Goal: Navigation & Orientation: Find specific page/section

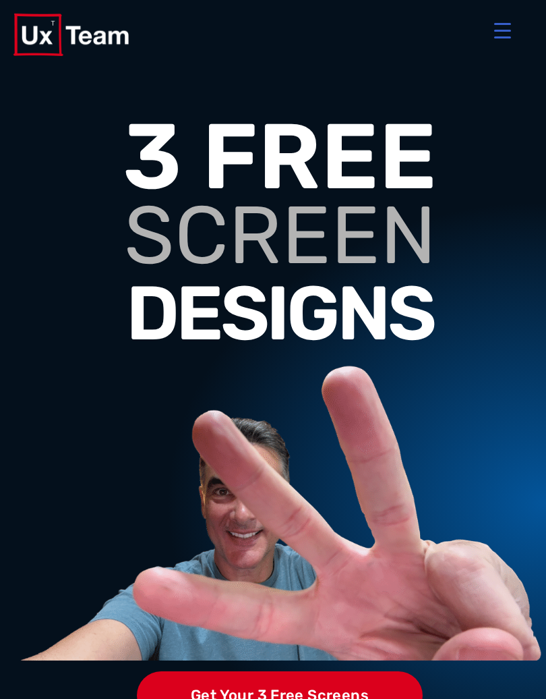
click at [532, 4] on div at bounding box center [272, 34] width 519 height 69
click at [532, 7] on div at bounding box center [272, 34] width 519 height 69
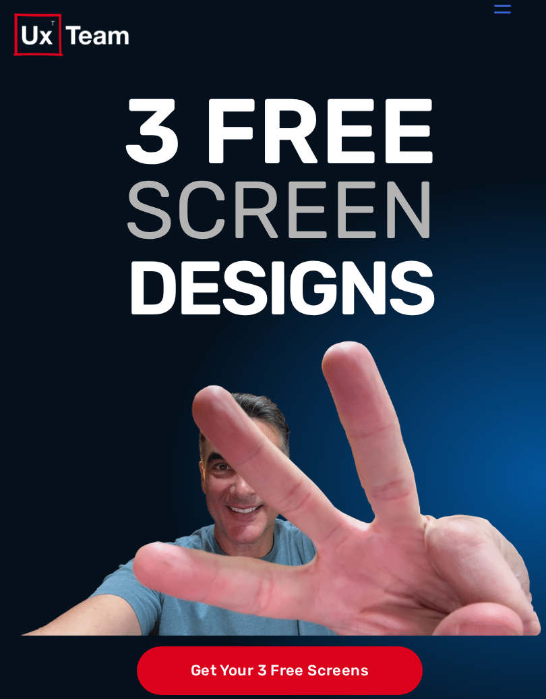
click at [29, 1] on div at bounding box center [272, 34] width 519 height 69
click at [13, 9] on div at bounding box center [273, 34] width 546 height 69
click at [7, 12] on div at bounding box center [273, 34] width 546 height 69
click at [7, 4] on div at bounding box center [273, 34] width 546 height 69
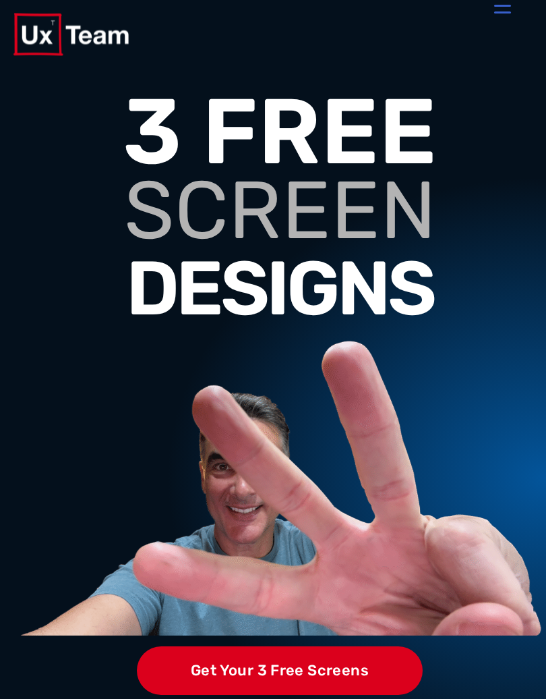
scroll to position [25, 0]
click at [505, 8] on button "Menu Trigger" at bounding box center [503, 5] width 32 height 32
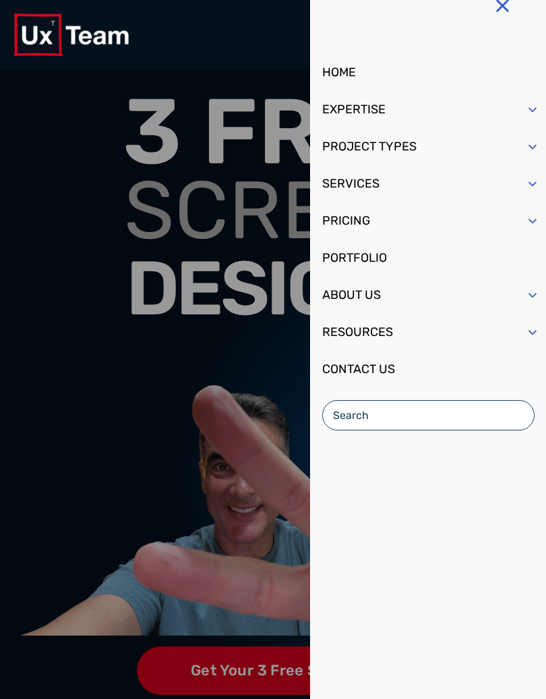
click at [511, 11] on button "Menu Trigger" at bounding box center [503, 5] width 32 height 32
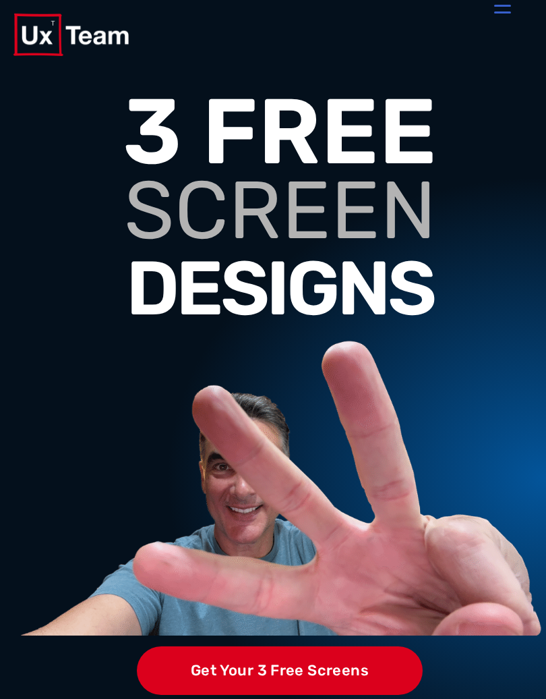
click at [2, 5] on div at bounding box center [273, 34] width 546 height 69
click at [1, 1] on div at bounding box center [273, 34] width 546 height 69
click at [3, 1] on div at bounding box center [273, 34] width 546 height 69
click at [1, 7] on div at bounding box center [273, 34] width 546 height 69
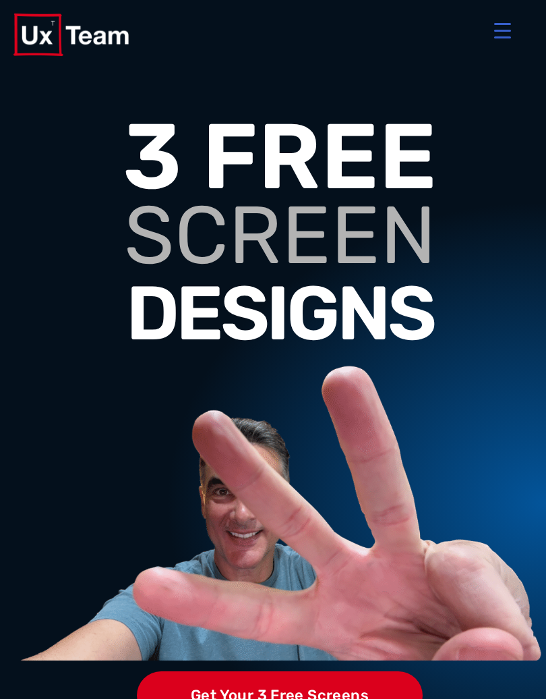
click at [545, 16] on div at bounding box center [273, 34] width 546 height 69
click at [538, 8] on div at bounding box center [273, 34] width 546 height 69
click at [535, 10] on div at bounding box center [273, 34] width 546 height 69
click at [537, 5] on div at bounding box center [273, 34] width 546 height 69
click at [537, 7] on div at bounding box center [273, 34] width 546 height 69
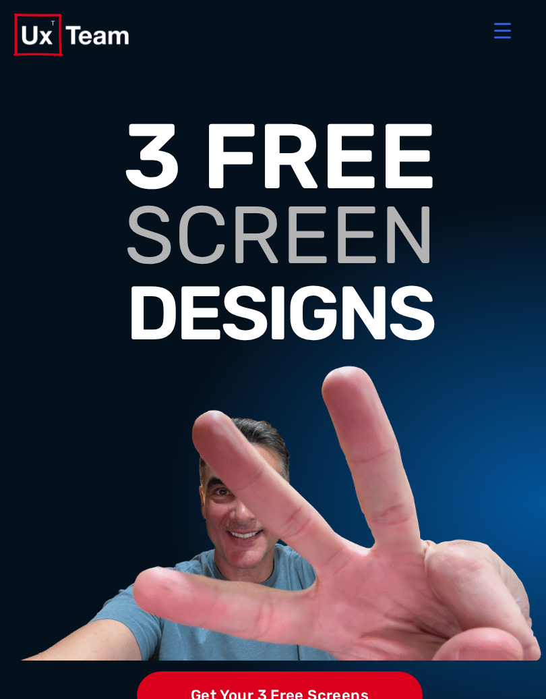
click at [539, 3] on div at bounding box center [273, 34] width 546 height 69
click at [542, 1] on div at bounding box center [273, 34] width 546 height 69
click at [538, 13] on div at bounding box center [273, 34] width 546 height 69
click at [538, 11] on div at bounding box center [273, 34] width 546 height 69
click at [543, 8] on div at bounding box center [273, 34] width 546 height 69
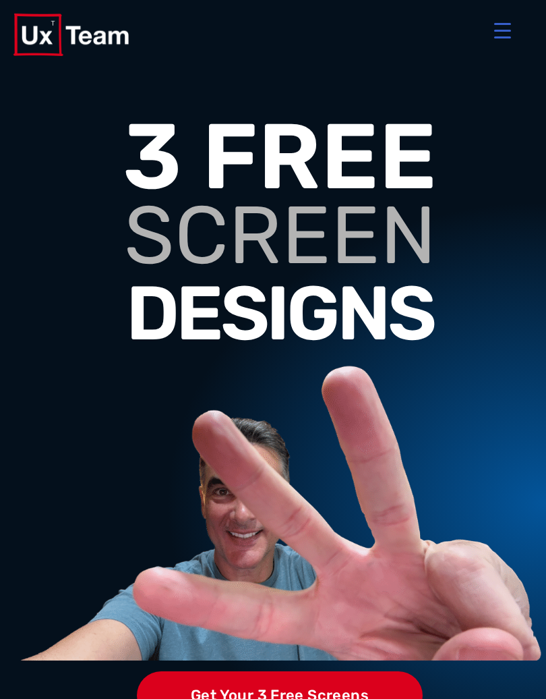
click at [537, 11] on div at bounding box center [273, 34] width 546 height 69
click at [540, 1] on div at bounding box center [273, 34] width 546 height 69
click at [530, 10] on div at bounding box center [272, 34] width 519 height 69
click at [515, 15] on button "Menu Trigger" at bounding box center [503, 30] width 32 height 32
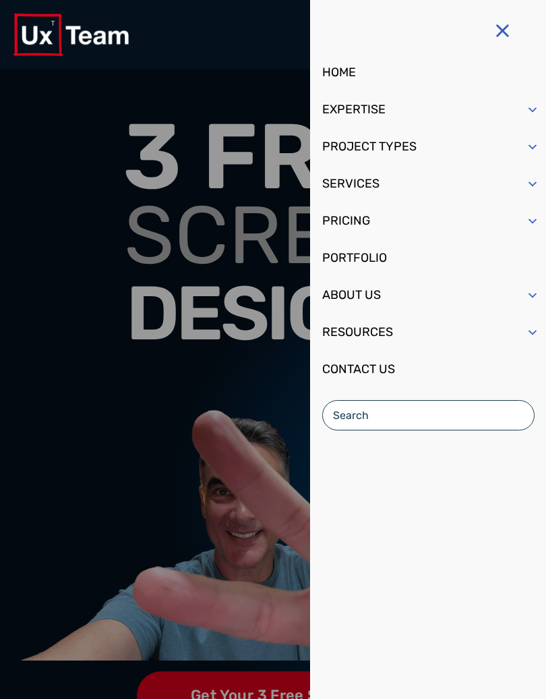
click at [526, 26] on div "HOME EXPERTISE Overview SaaS Application Enterprise Software Hardware UI PROJEC…" at bounding box center [428, 194] width 236 height 388
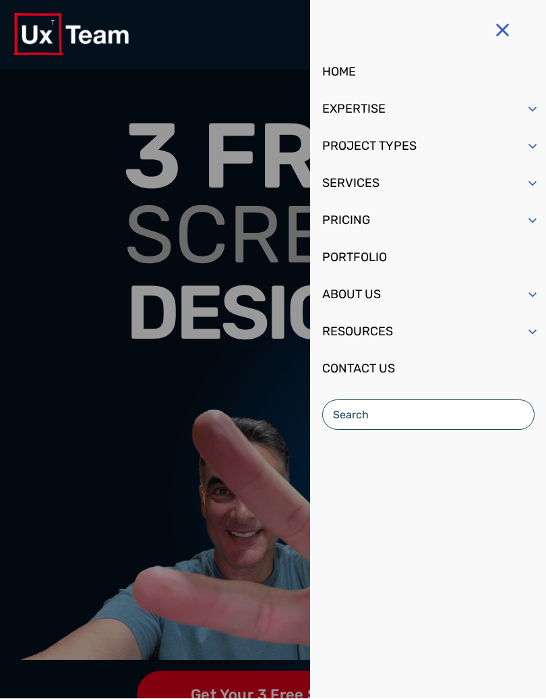
click at [507, 28] on button "Menu Trigger" at bounding box center [503, 30] width 32 height 32
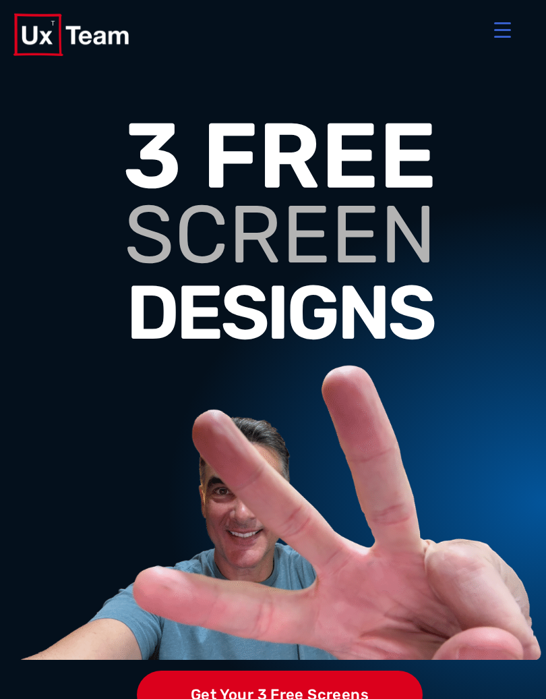
click at [502, 31] on button "Menu Trigger" at bounding box center [503, 29] width 32 height 32
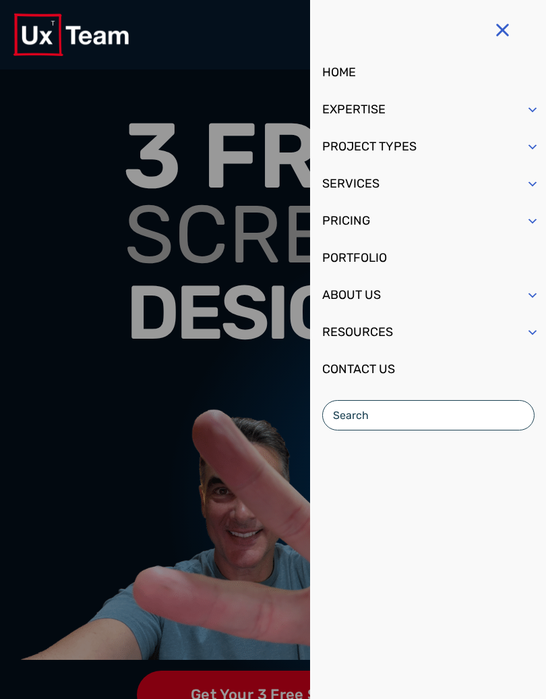
scroll to position [2, 0]
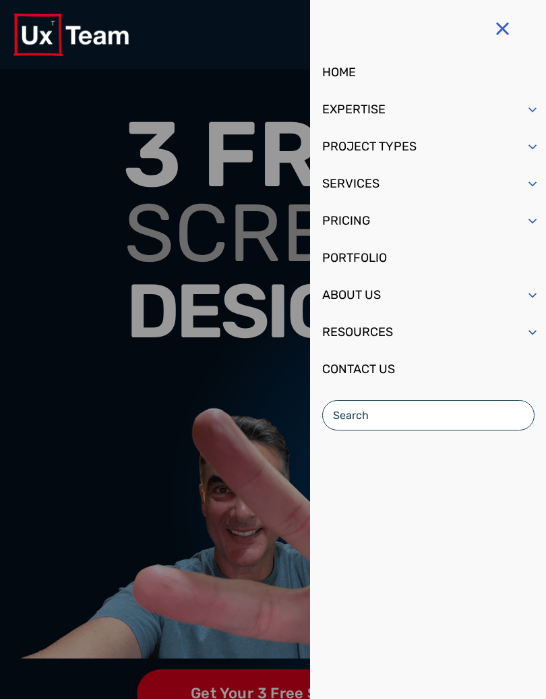
click at [511, 29] on button "Menu Trigger" at bounding box center [503, 28] width 32 height 32
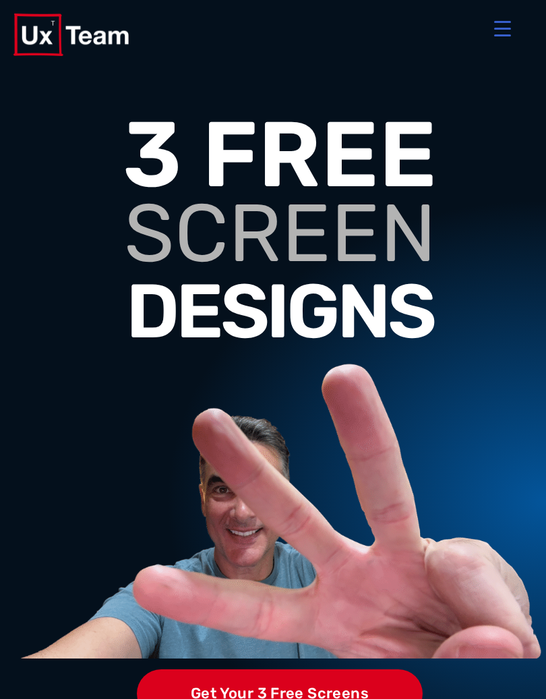
click at [443, 26] on div at bounding box center [272, 34] width 519 height 42
